Goal: Information Seeking & Learning: Learn about a topic

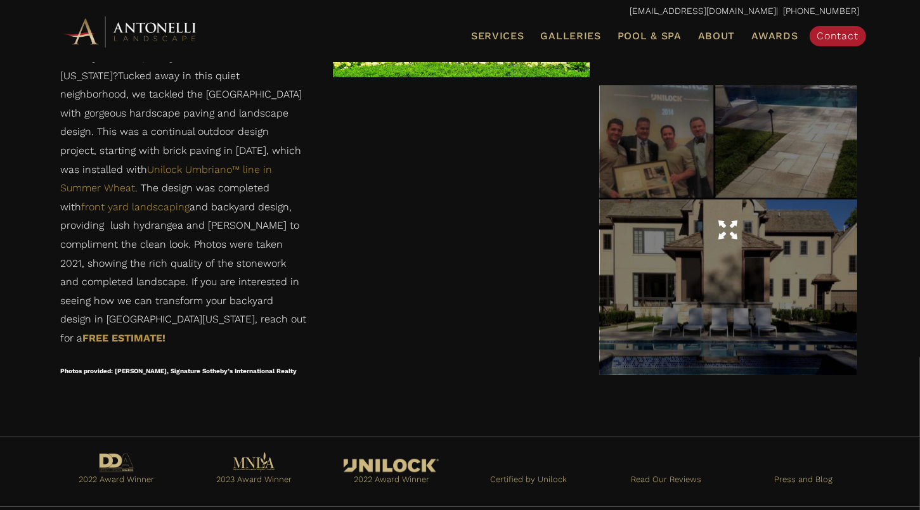
scroll to position [1763, 0]
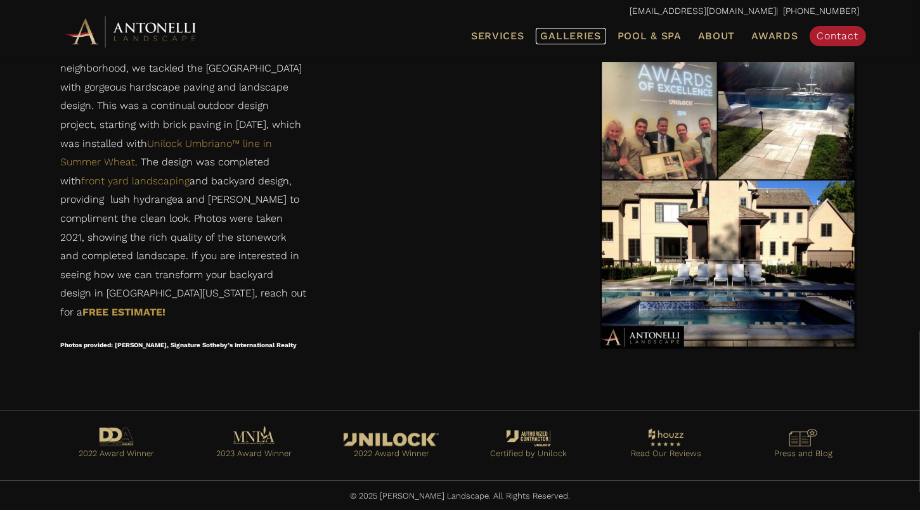
click at [570, 35] on span "Galleries" at bounding box center [571, 36] width 60 height 12
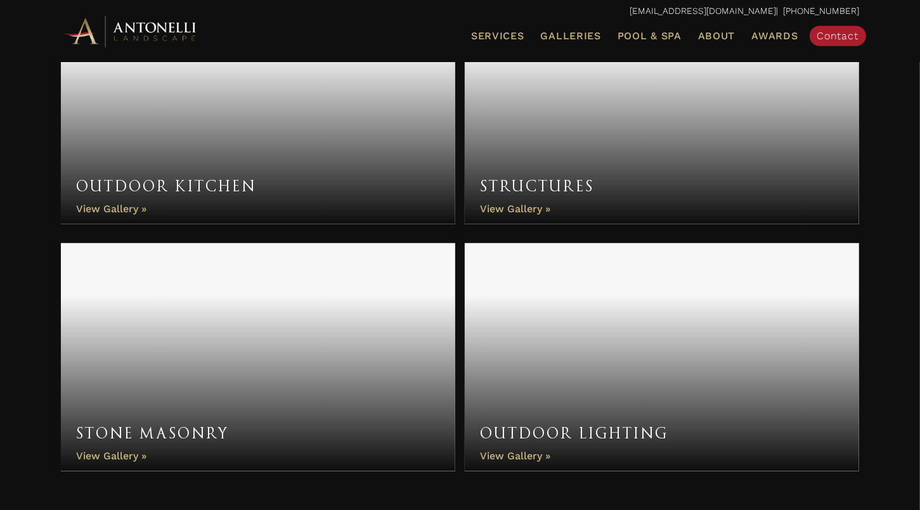
scroll to position [1004, 0]
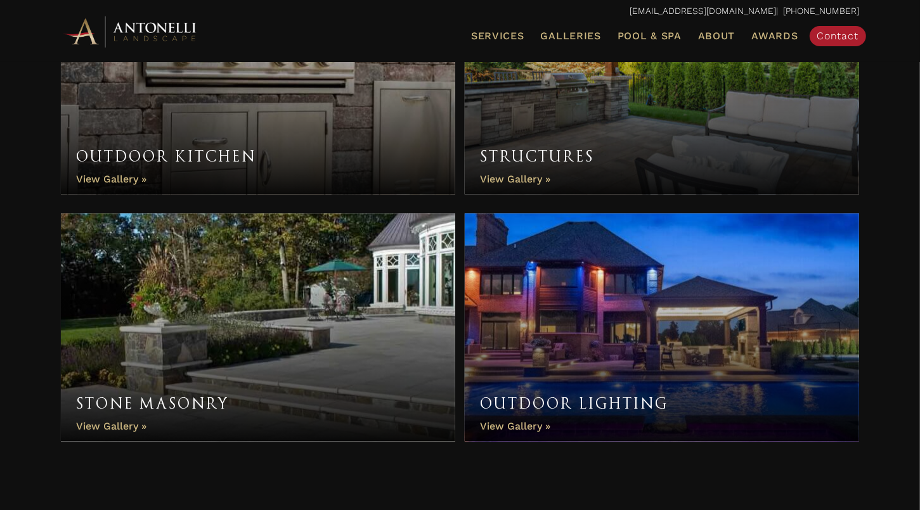
click at [641, 289] on link "Outdoor Lighting" at bounding box center [662, 328] width 395 height 228
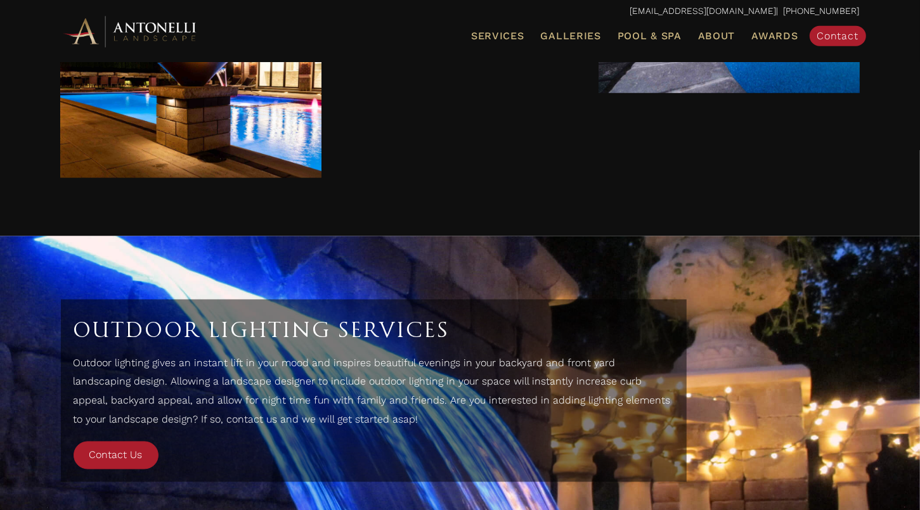
scroll to position [1564, 0]
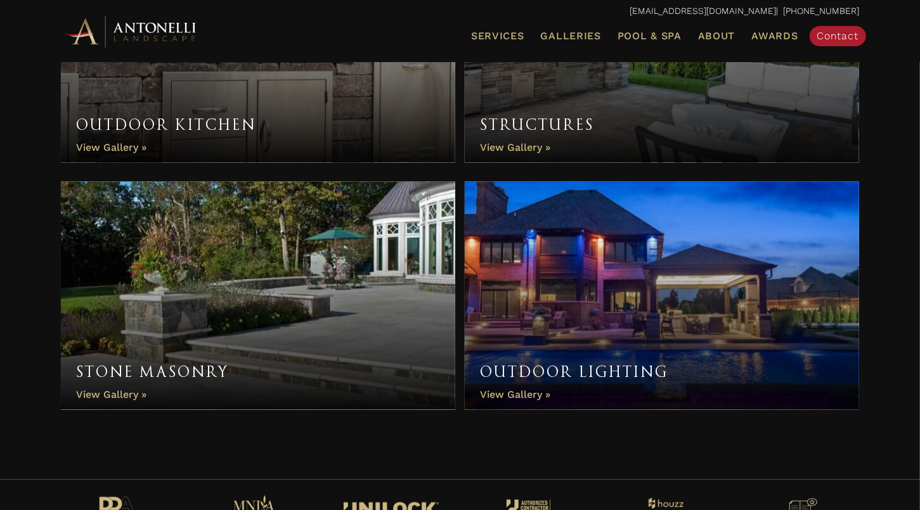
scroll to position [1054, 0]
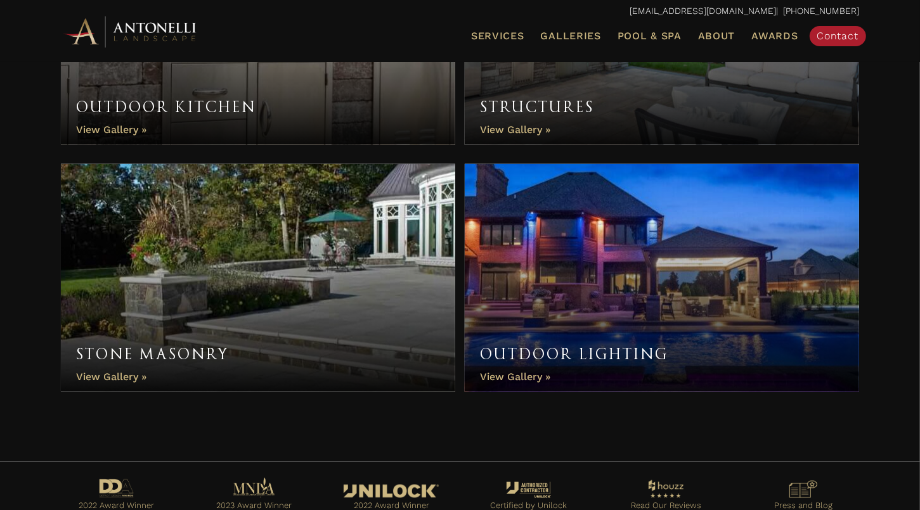
click at [280, 288] on link "Stone Masonry" at bounding box center [258, 278] width 395 height 228
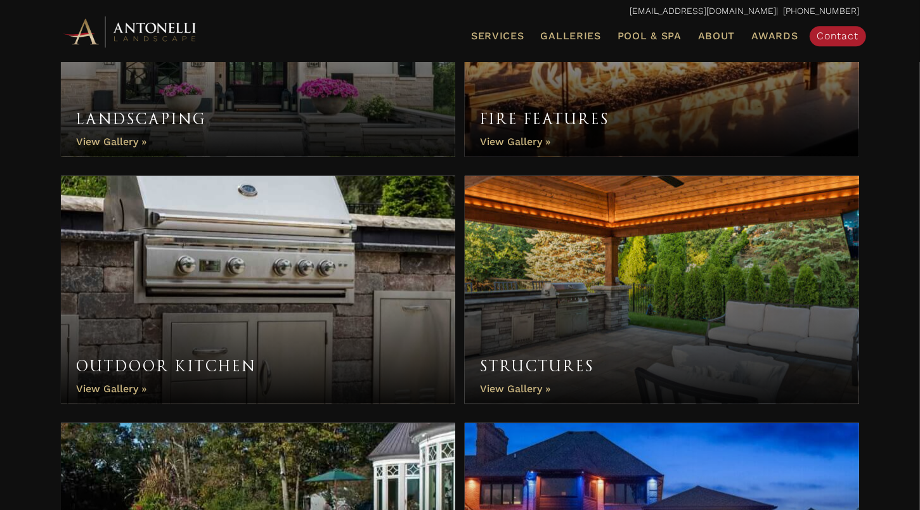
scroll to position [652, 0]
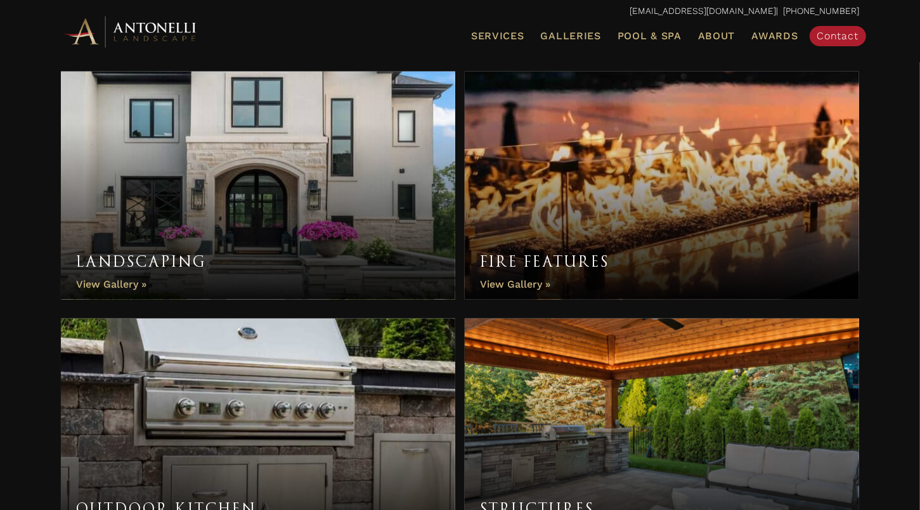
click at [178, 211] on link "Landscaping" at bounding box center [258, 186] width 395 height 228
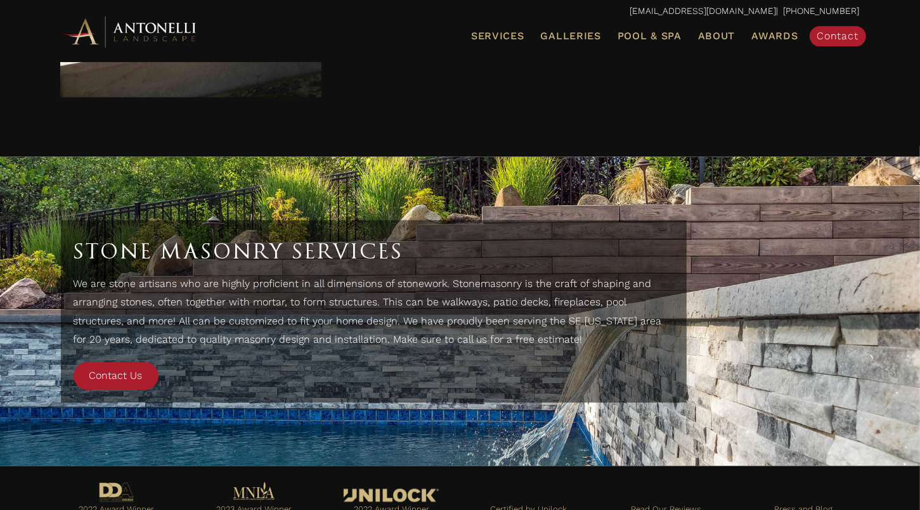
scroll to position [1521, 0]
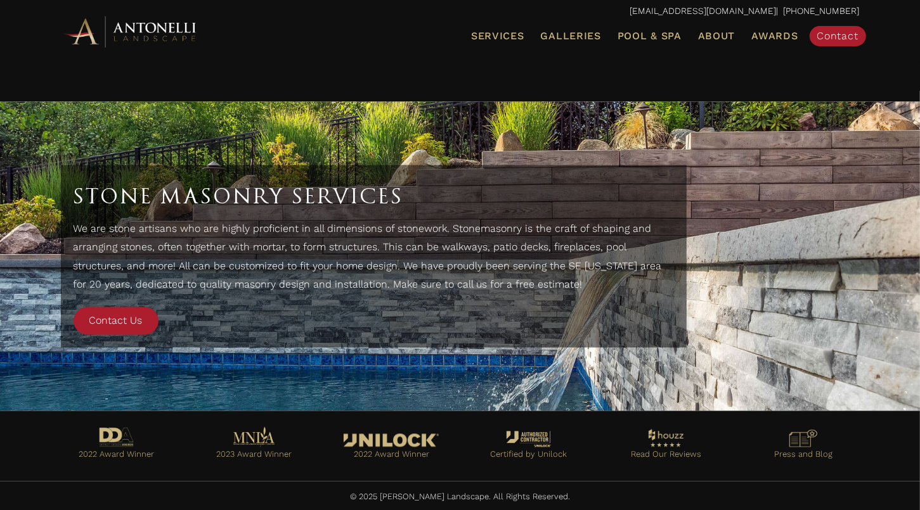
click at [23, 1] on div "info@antonellilandscape.com | 888-567-2846 Menu Services Landscape Design Lands…" at bounding box center [460, 31] width 920 height 62
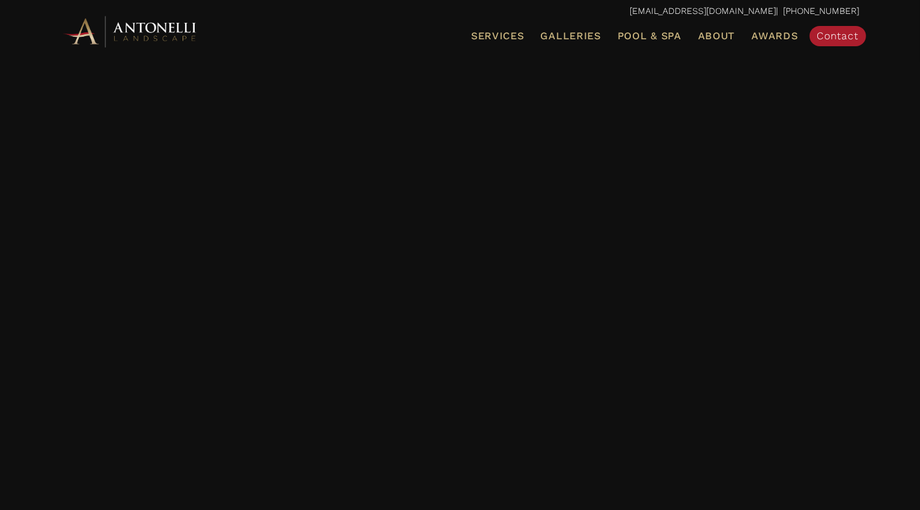
scroll to position [1272, 0]
